Goal: Navigation & Orientation: Find specific page/section

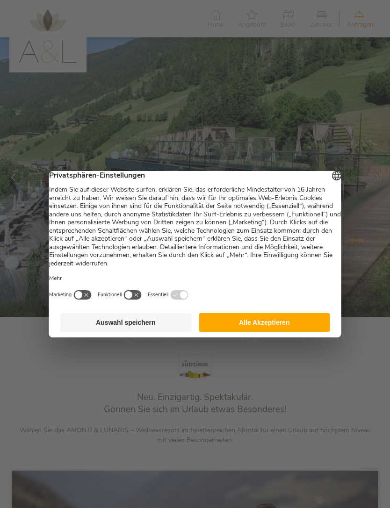
click at [157, 323] on button "Auswahl speichern" at bounding box center [125, 322] width 131 height 19
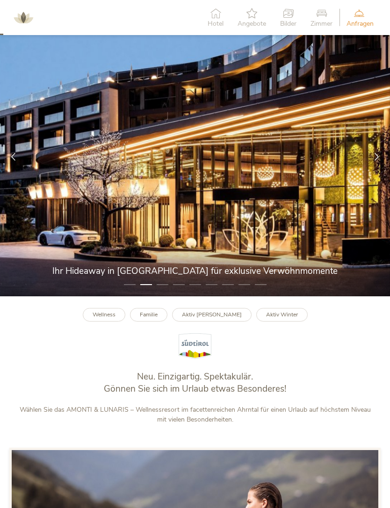
click at [209, 24] on span "Hotel" at bounding box center [215, 24] width 16 height 7
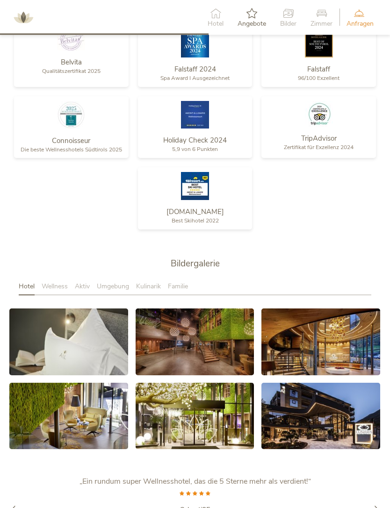
scroll to position [1262, 0]
click at [86, 355] on link at bounding box center [68, 341] width 119 height 67
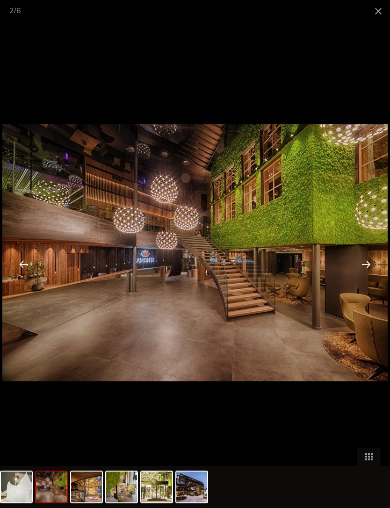
click at [373, 17] on span at bounding box center [377, 11] width 23 height 22
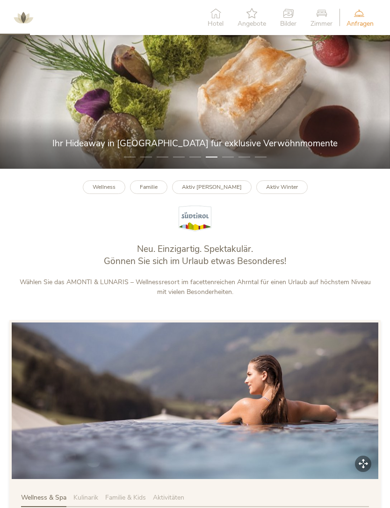
scroll to position [0, 0]
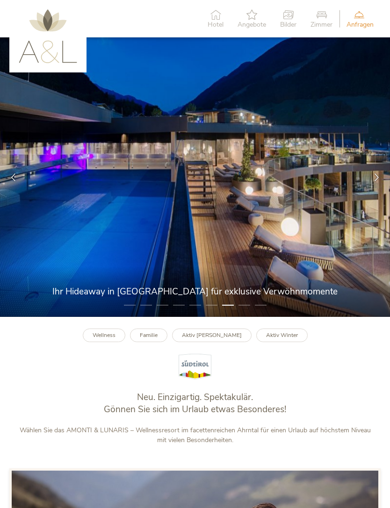
click at [219, 18] on icon at bounding box center [215, 14] width 16 height 10
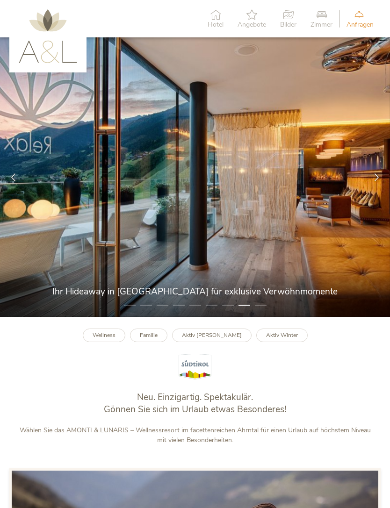
click at [290, 20] on div "Bilder" at bounding box center [288, 19] width 30 height 29
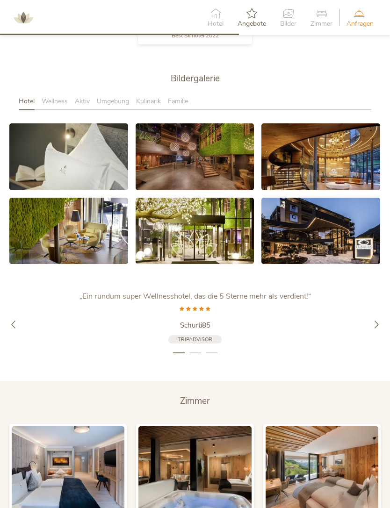
scroll to position [1483, 0]
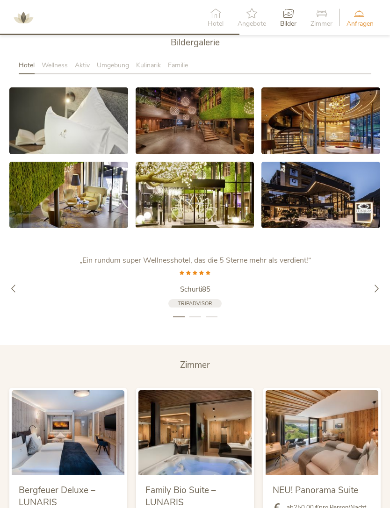
click at [370, 302] on div at bounding box center [376, 288] width 27 height 27
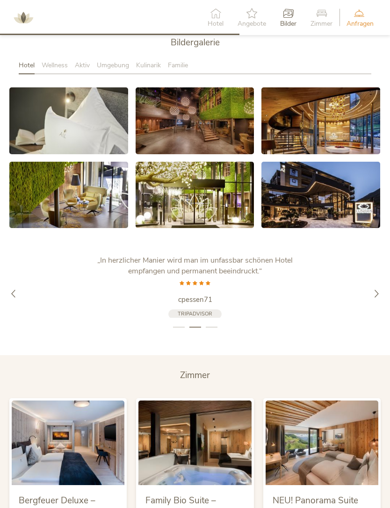
click at [367, 304] on div at bounding box center [376, 293] width 27 height 27
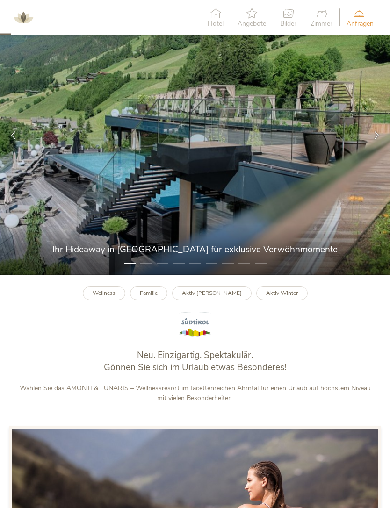
scroll to position [0, 0]
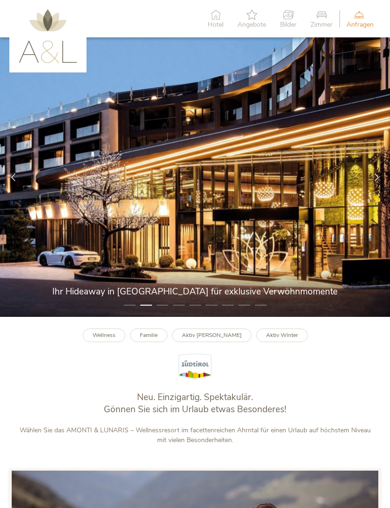
click at [369, 190] on div at bounding box center [376, 177] width 27 height 27
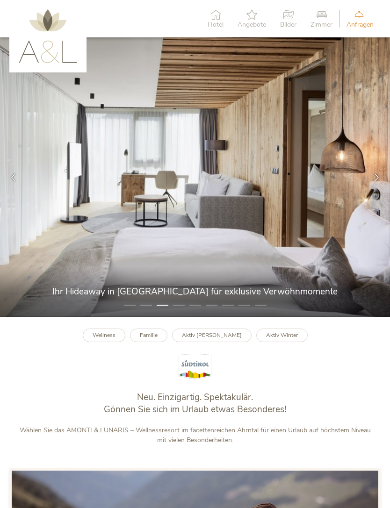
click at [379, 181] on icon at bounding box center [376, 177] width 8 height 8
click at [376, 181] on icon at bounding box center [376, 177] width 8 height 8
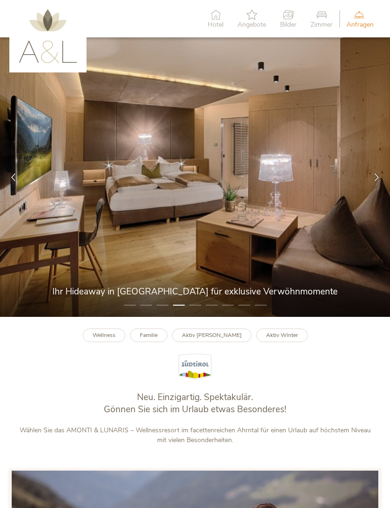
click at [372, 181] on icon at bounding box center [376, 177] width 8 height 8
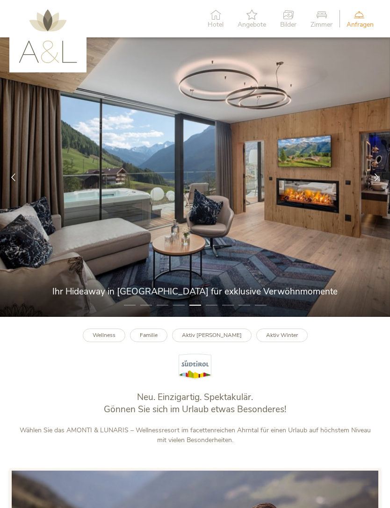
click at [372, 186] on div at bounding box center [376, 177] width 27 height 27
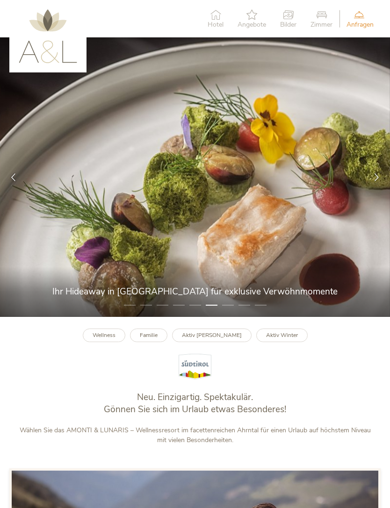
click at [371, 188] on div at bounding box center [376, 177] width 27 height 27
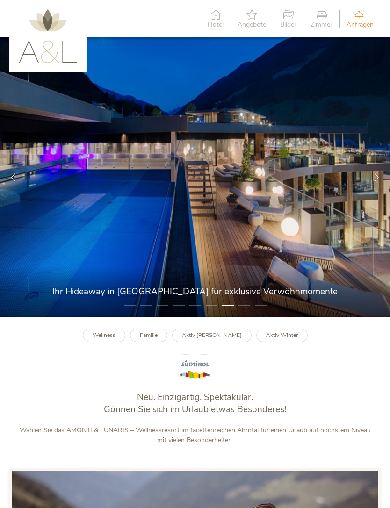
click at [376, 189] on div at bounding box center [376, 177] width 27 height 27
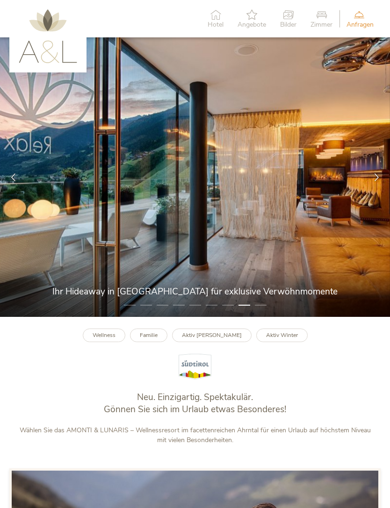
click at [371, 190] on div at bounding box center [376, 177] width 27 height 27
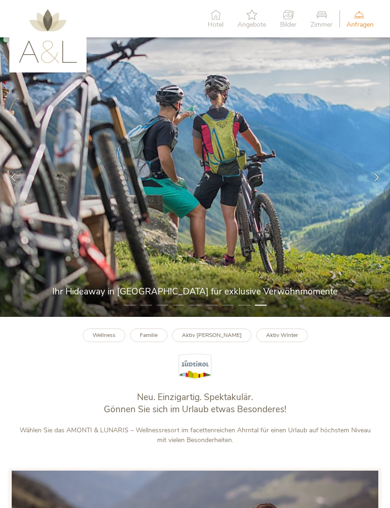
click at [221, 16] on icon at bounding box center [215, 14] width 16 height 10
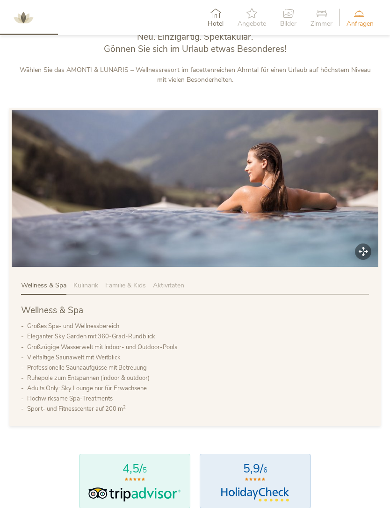
click at [320, 24] on span "Zimmer" at bounding box center [321, 24] width 22 height 7
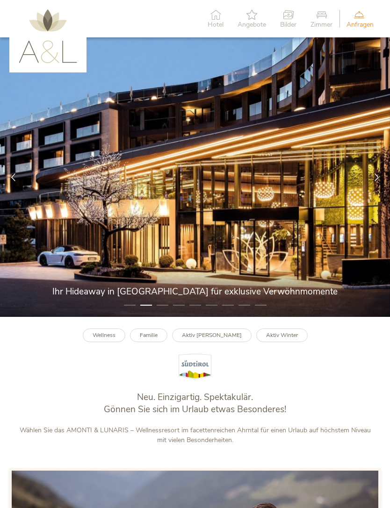
click at [214, 27] on span "Hotel" at bounding box center [215, 24] width 16 height 7
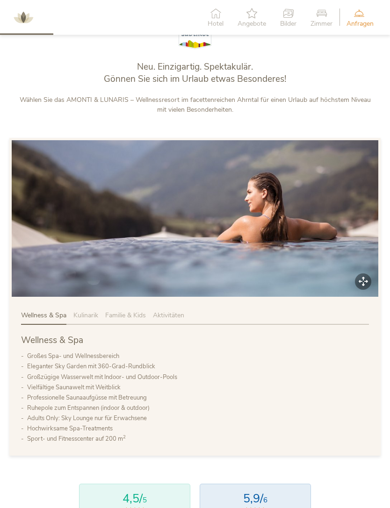
scroll to position [330, 0]
